Goal: Transaction & Acquisition: Purchase product/service

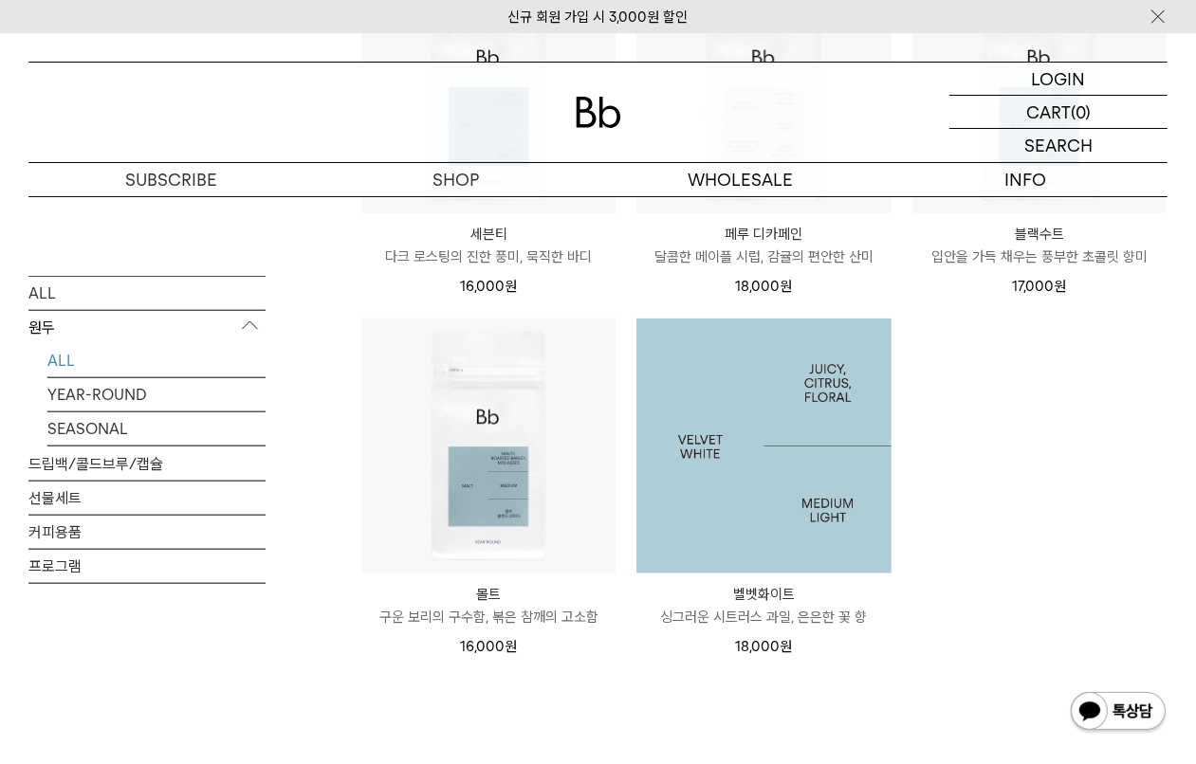
scroll to position [1067, 0]
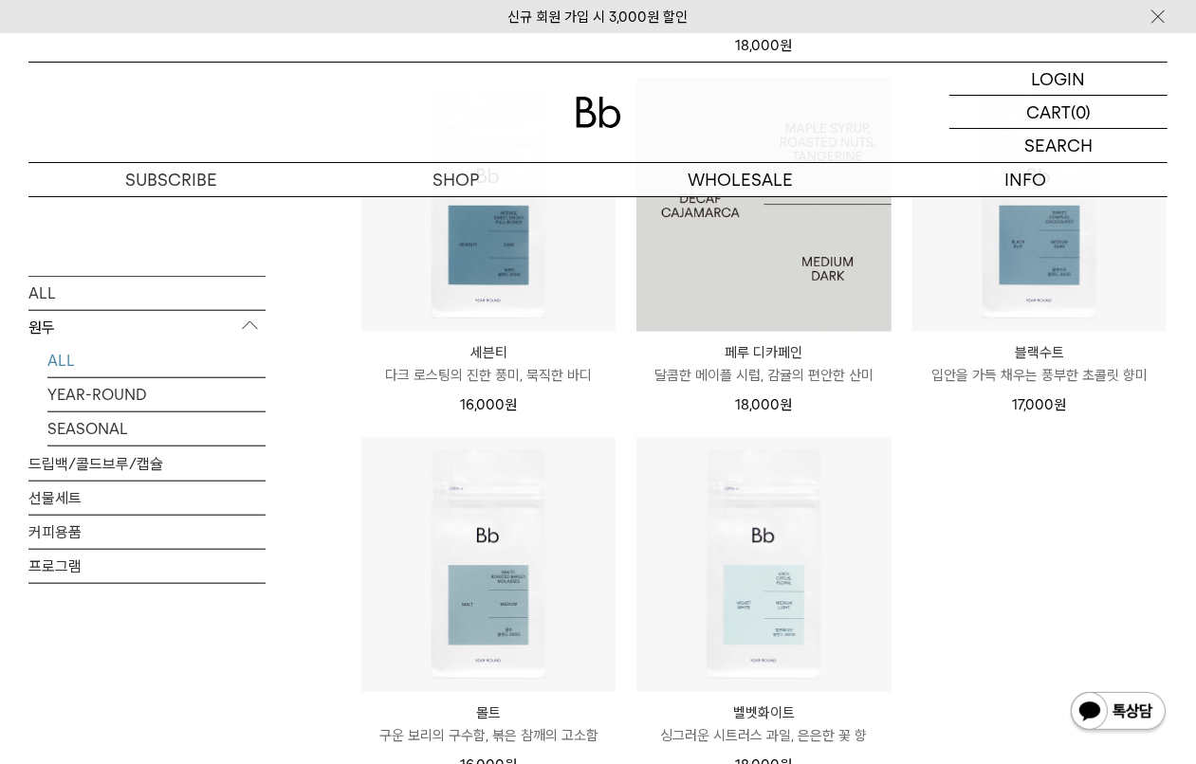
click at [774, 304] on img at bounding box center [763, 205] width 254 height 254
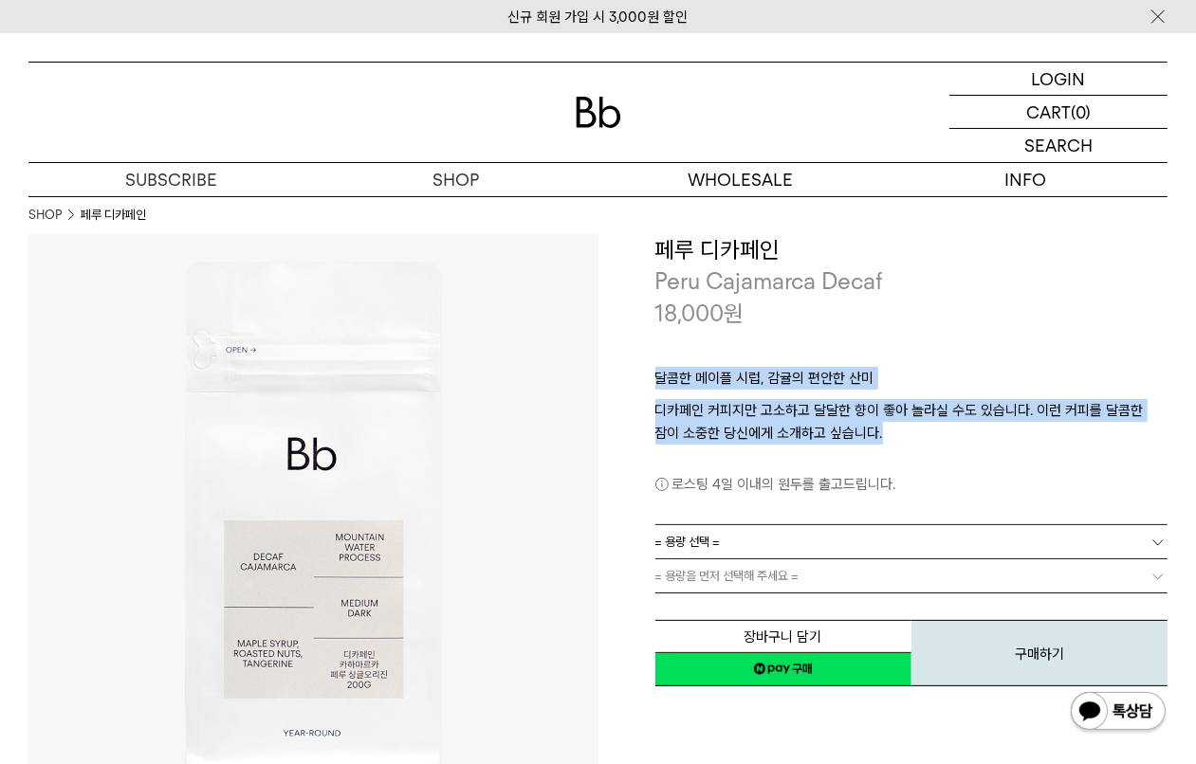
drag, startPoint x: 651, startPoint y: 381, endPoint x: 864, endPoint y: 443, distance: 221.1
click at [864, 443] on div "**********" at bounding box center [883, 461] width 570 height 455
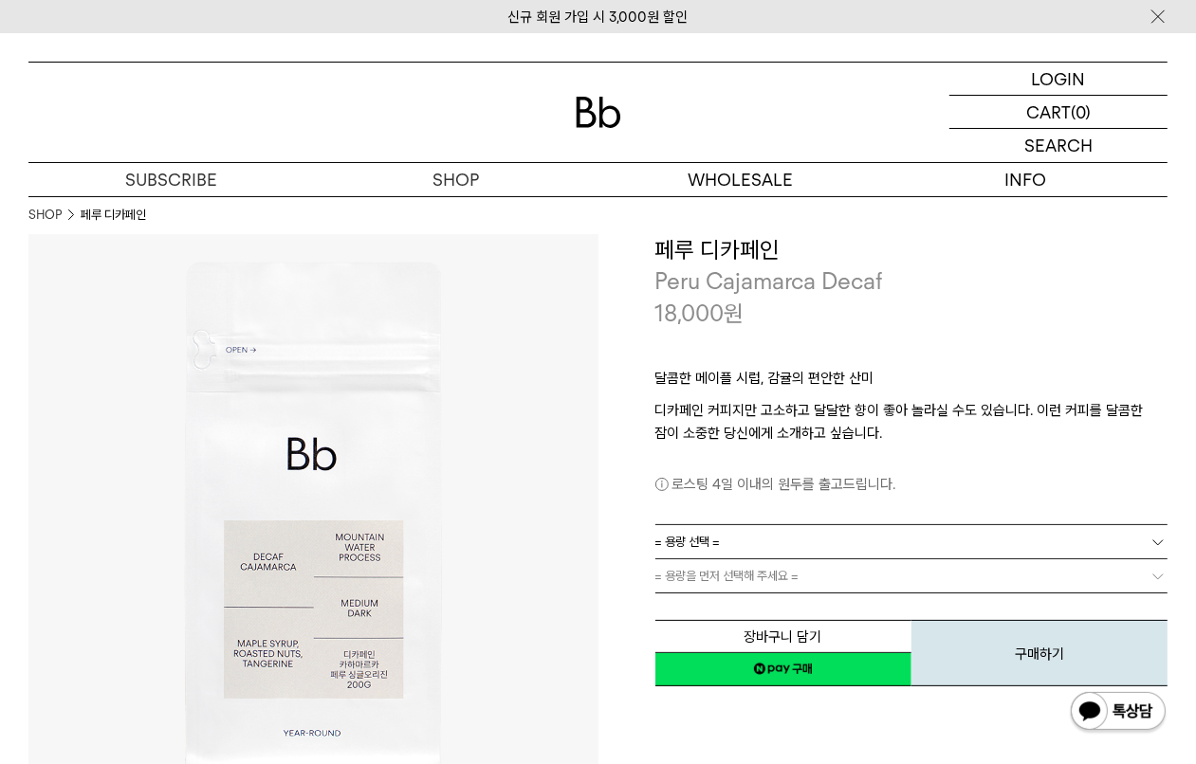
click at [866, 445] on div "로스팅 4일 이내의 원두를 출고드립니다." at bounding box center [911, 470] width 513 height 51
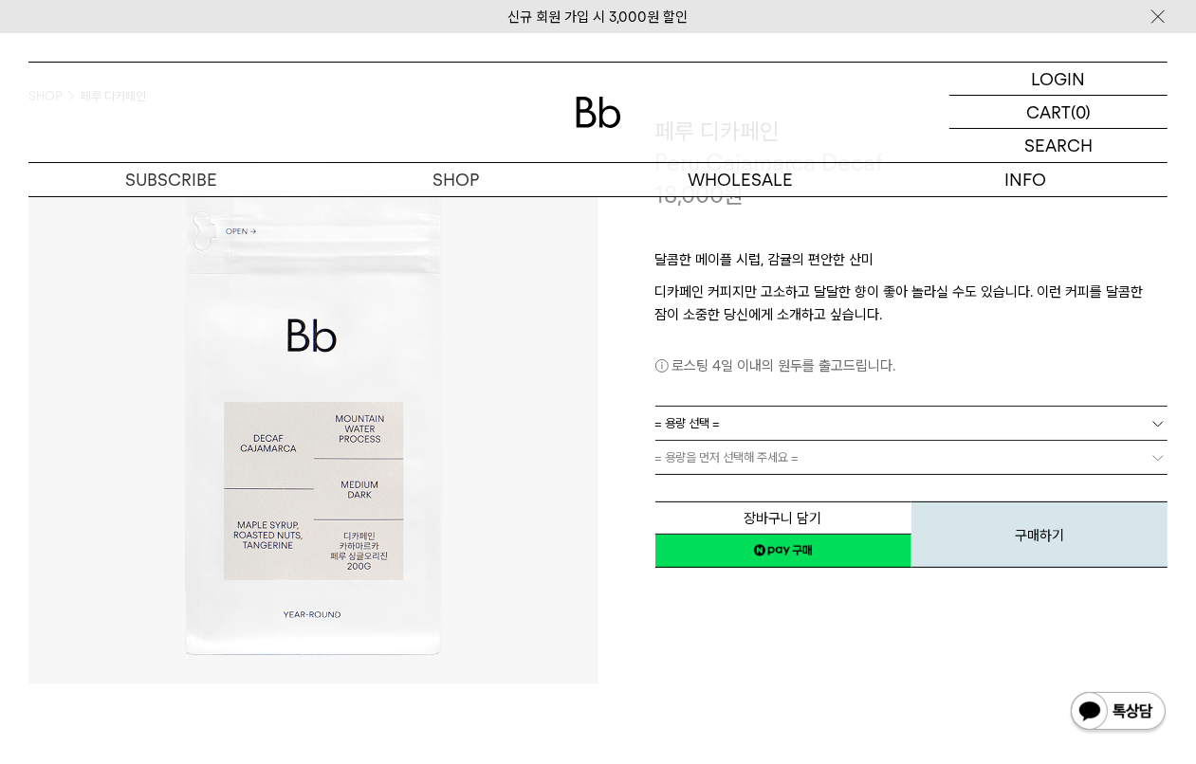
scroll to position [237, 0]
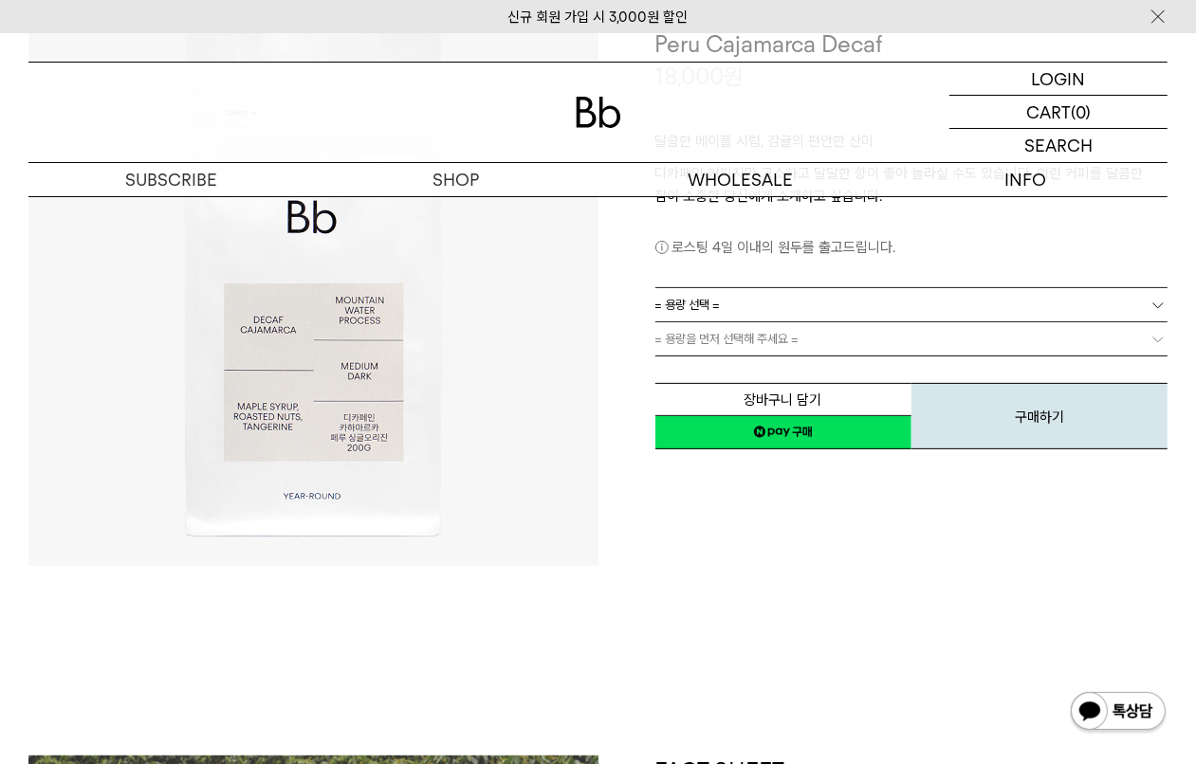
drag, startPoint x: 666, startPoint y: 249, endPoint x: 964, endPoint y: 244, distance: 297.7
click at [964, 244] on p "로스팅 4일 이내의 원두를 출고드립니다." at bounding box center [911, 247] width 513 height 23
click at [756, 319] on link "= 용량 선택 =" at bounding box center [911, 304] width 513 height 33
click at [761, 308] on link "= 용량 선택 =" at bounding box center [911, 304] width 513 height 33
click at [768, 310] on link "= 용량 선택 =" at bounding box center [911, 304] width 513 height 33
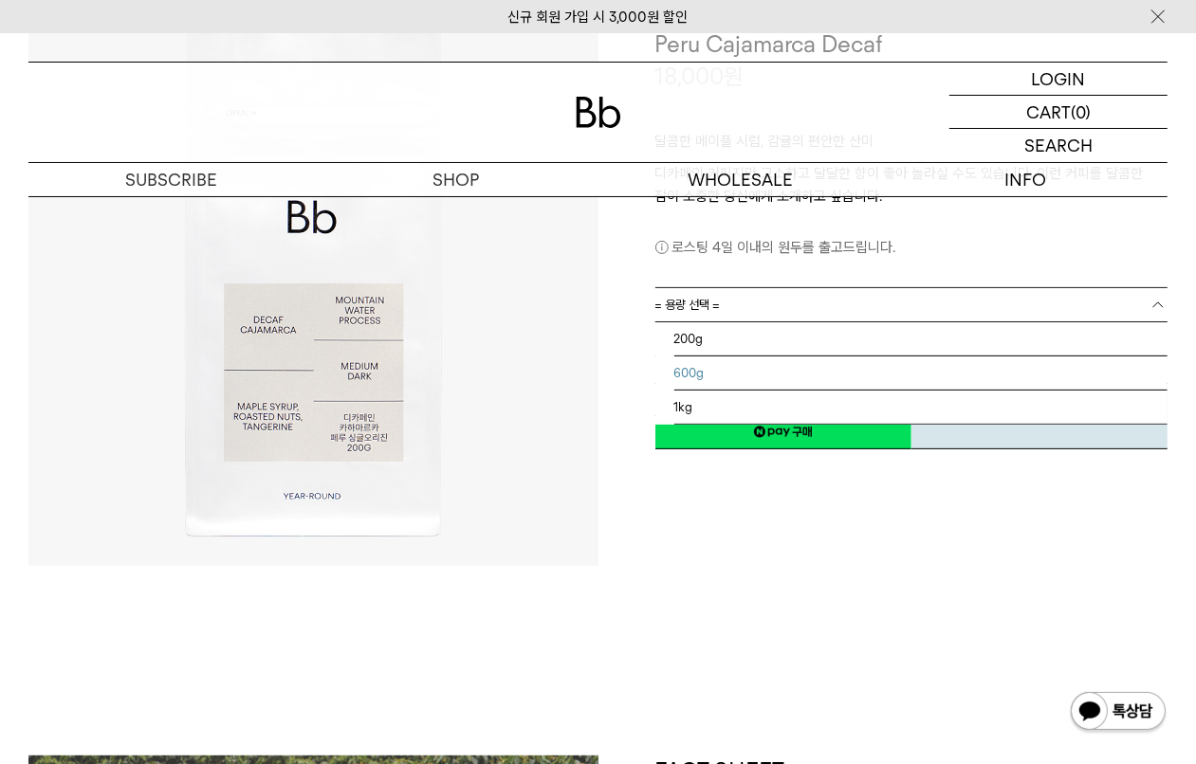
click at [750, 373] on li "600g" at bounding box center [921, 373] width 494 height 34
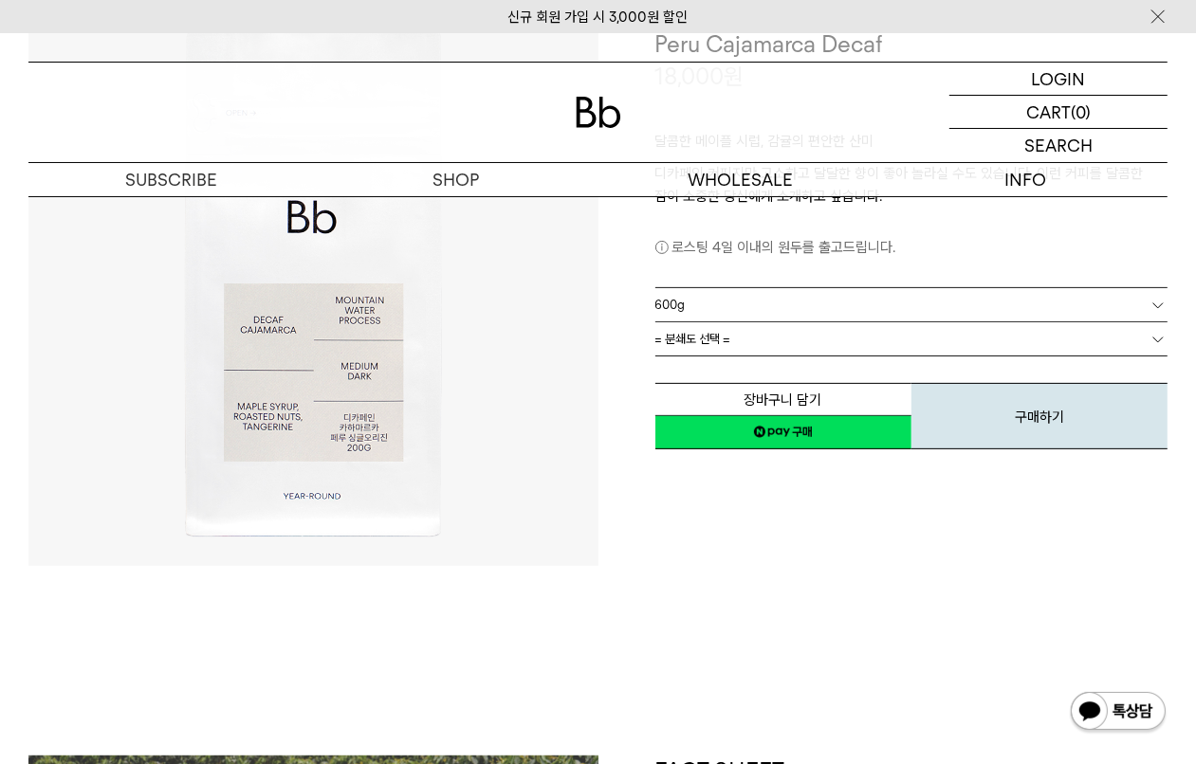
scroll to position [14, 0]
click at [756, 347] on link "= 분쇄도 선택 =" at bounding box center [911, 338] width 513 height 33
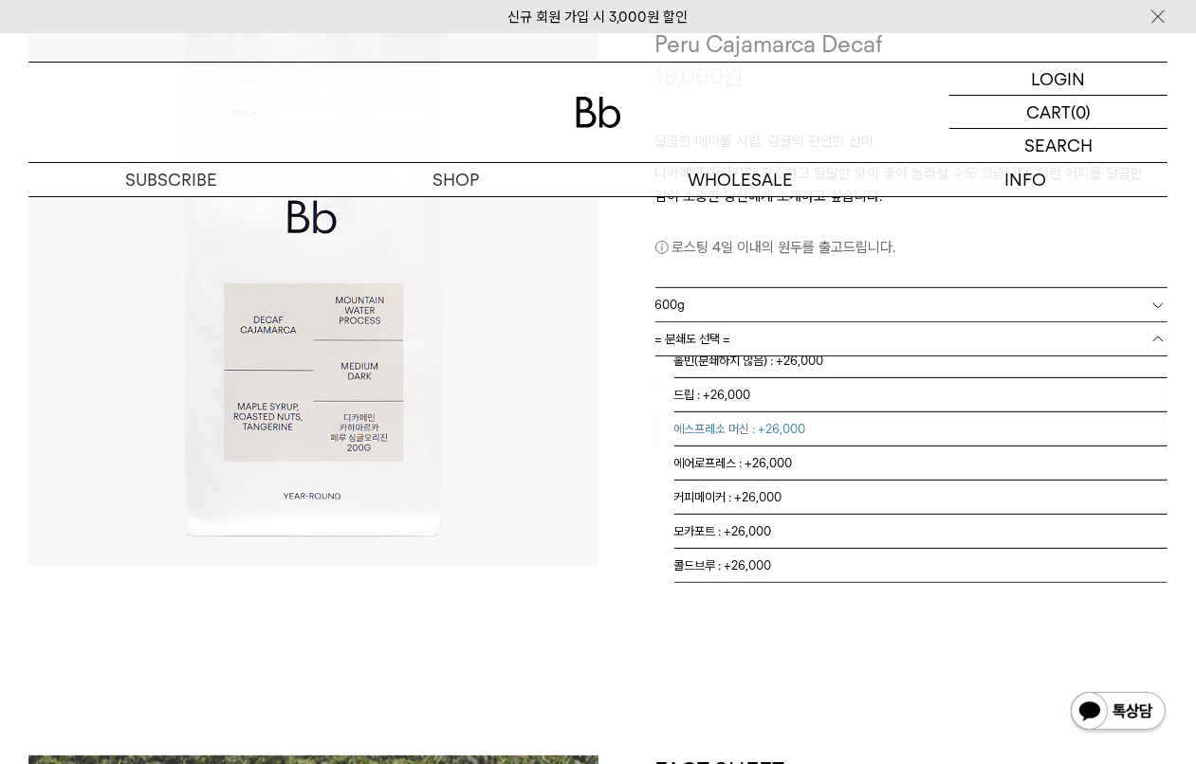
scroll to position [0, 0]
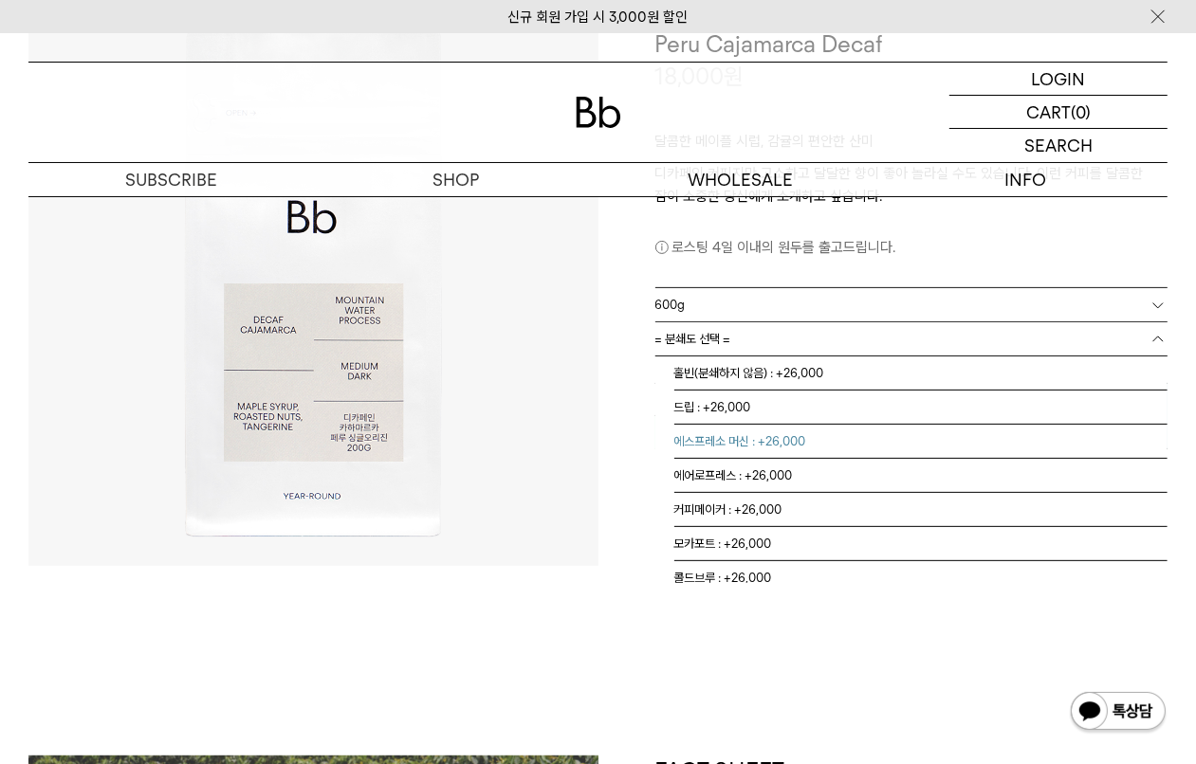
click at [775, 436] on li "에스프레소 머신 : +26,000" at bounding box center [921, 442] width 494 height 34
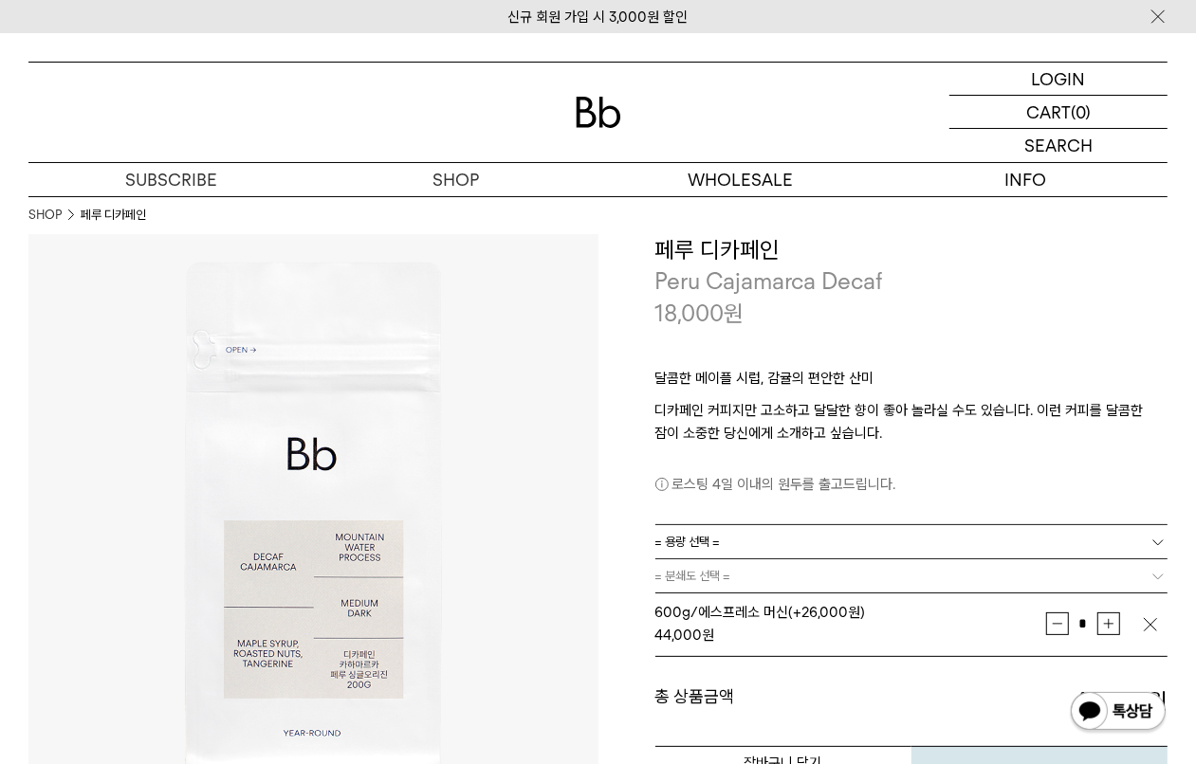
scroll to position [237, 0]
